Goal: Information Seeking & Learning: Learn about a topic

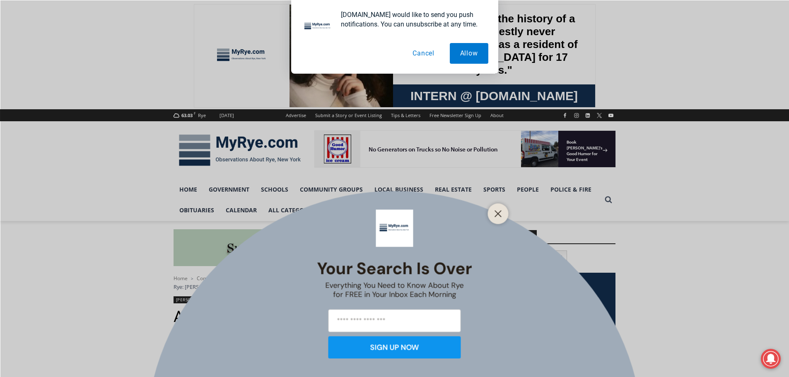
click at [428, 51] on button "Cancel" at bounding box center [423, 53] width 43 height 21
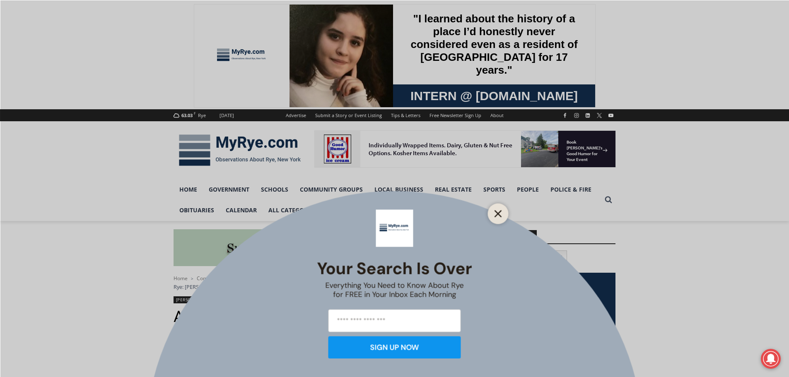
click at [501, 216] on line "Close" at bounding box center [498, 214] width 6 height 6
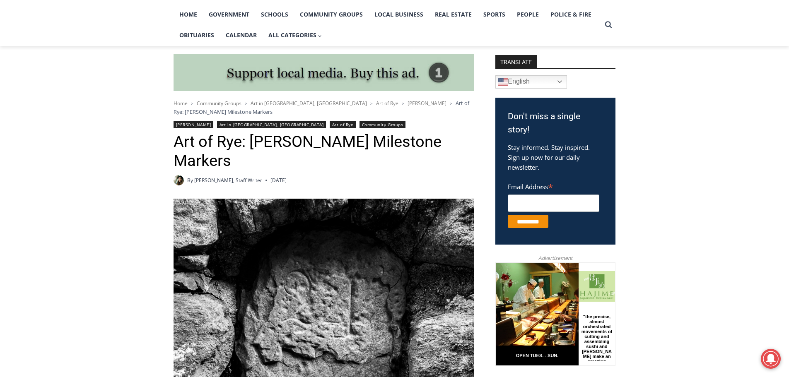
scroll to position [166, 0]
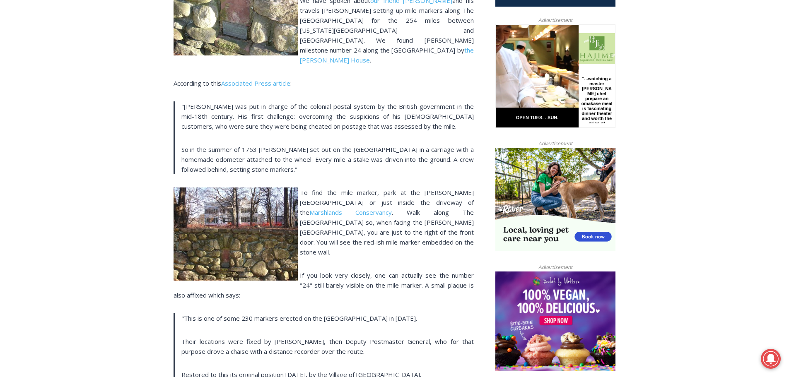
scroll to position [398, 0]
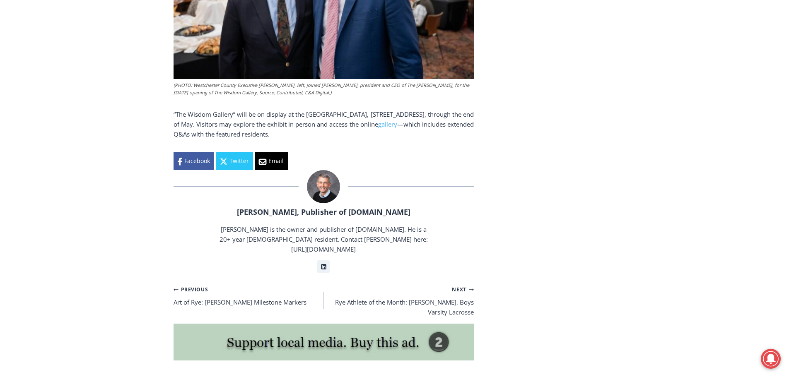
scroll to position [1698, 0]
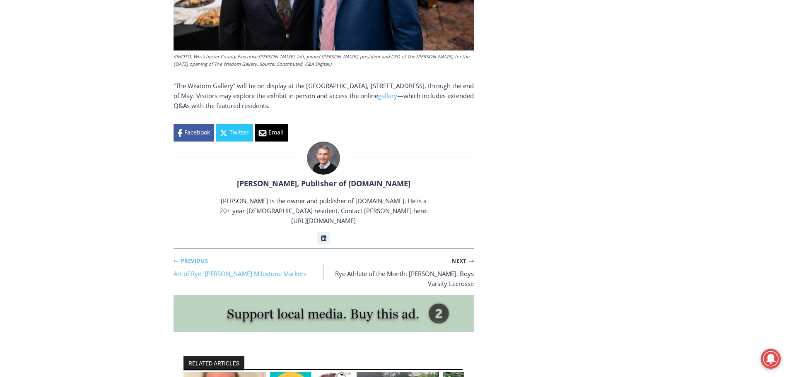
click at [227, 255] on link "Previous Previous Art of Rye: Benjamin Franklin’s Milestone Markers" at bounding box center [249, 266] width 150 height 23
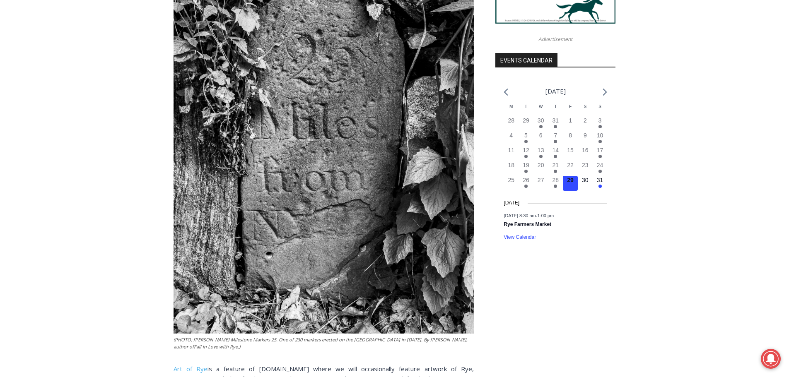
scroll to position [853, 0]
